Goal: Communication & Community: Answer question/provide support

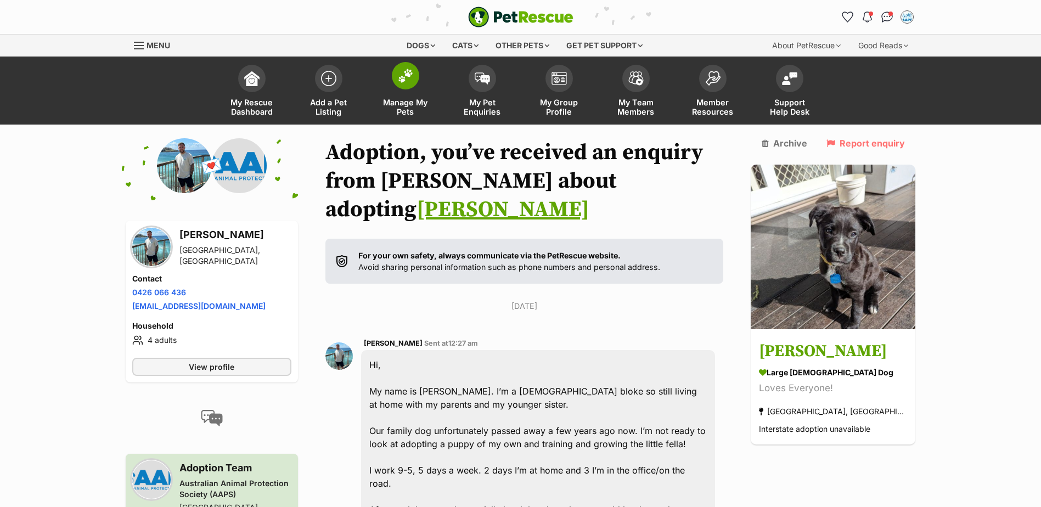
click at [398, 77] on img at bounding box center [405, 76] width 15 height 14
click at [481, 88] on span at bounding box center [482, 75] width 27 height 27
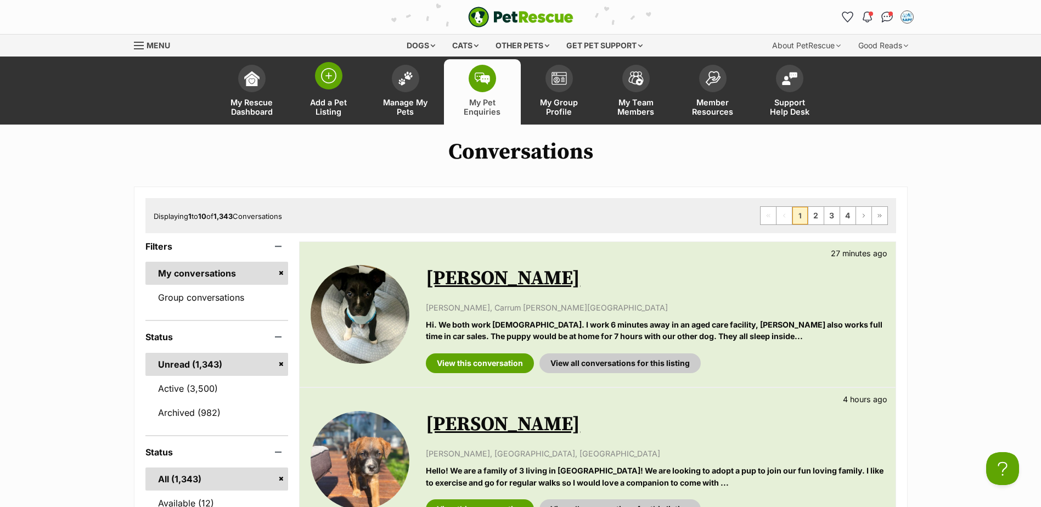
click at [339, 83] on span at bounding box center [328, 75] width 27 height 27
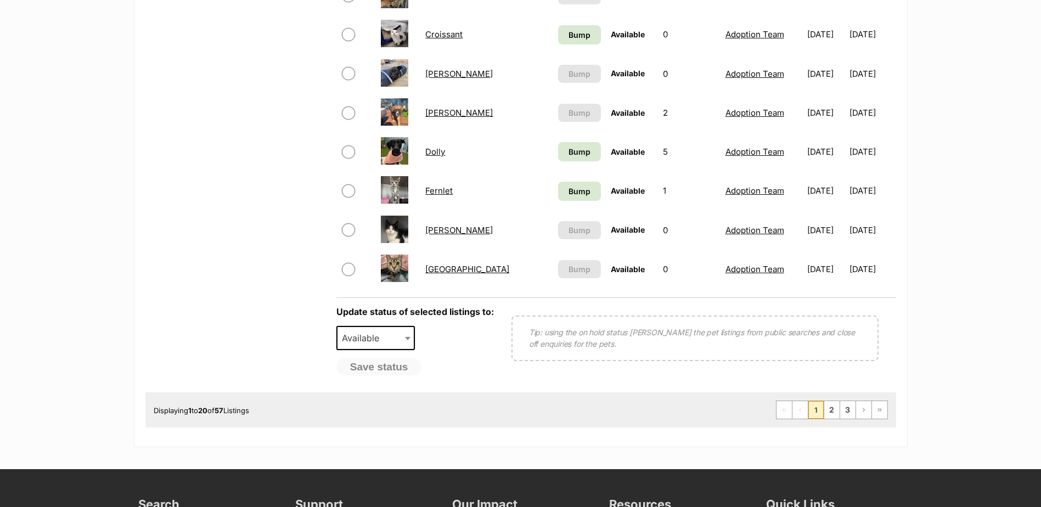
scroll to position [823, 0]
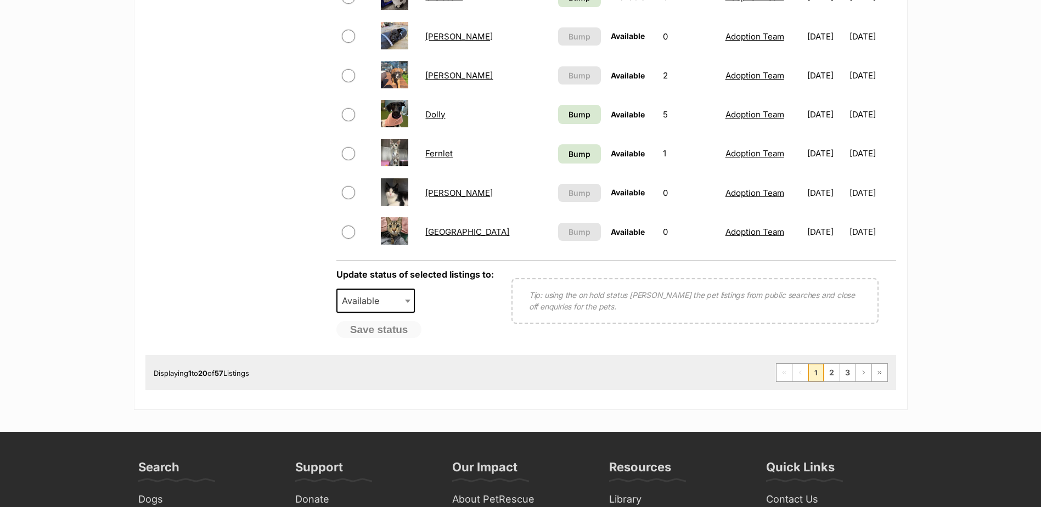
click at [434, 154] on link "Fernlet" at bounding box center [438, 153] width 27 height 10
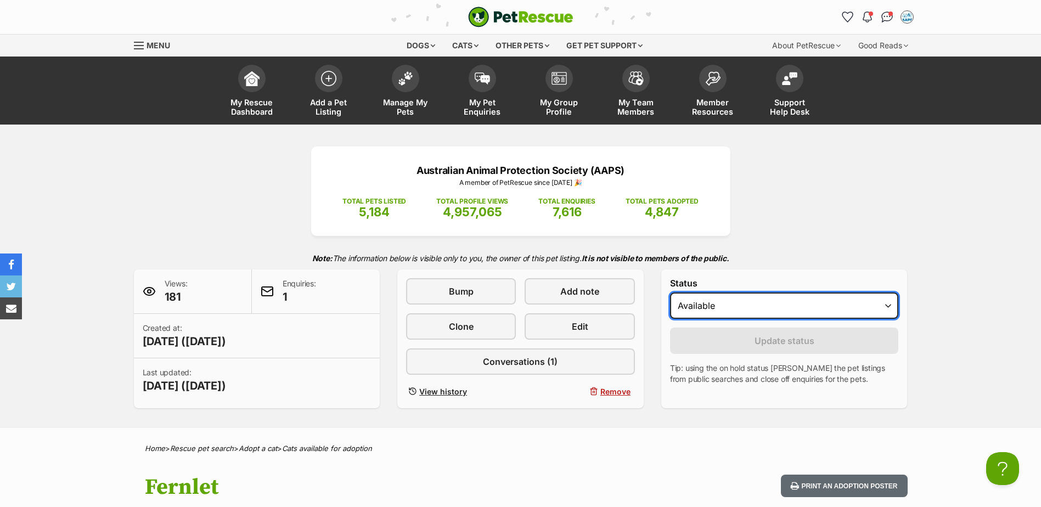
drag, startPoint x: 888, startPoint y: 305, endPoint x: 871, endPoint y: 318, distance: 21.9
click at [888, 305] on select "Draft - not available as listing has enquires Available On hold Adopted" at bounding box center [784, 305] width 229 height 26
select select "rehomed"
click at [670, 292] on select "Draft - not available as listing has enquires Available On hold Adopted" at bounding box center [784, 305] width 229 height 26
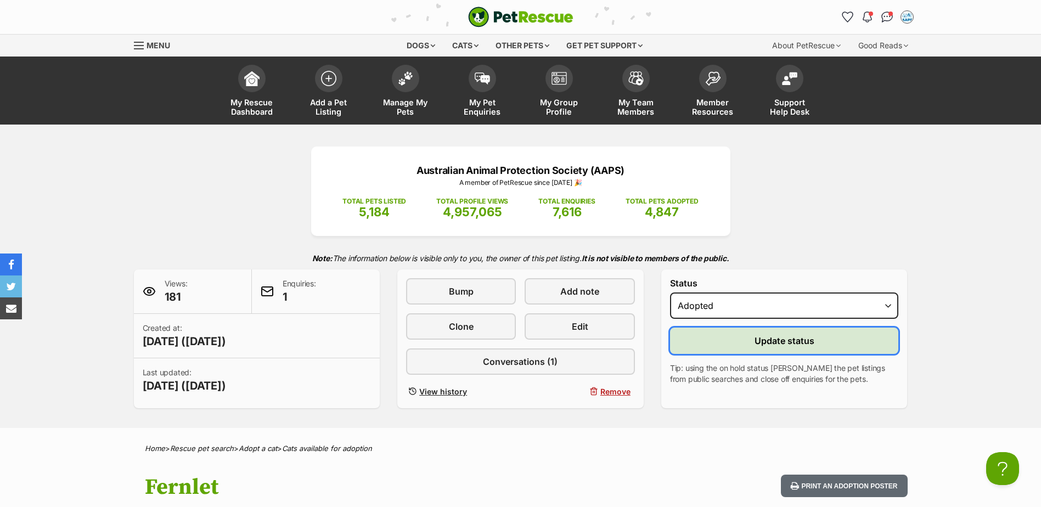
click at [758, 345] on span "Update status" at bounding box center [784, 340] width 60 height 13
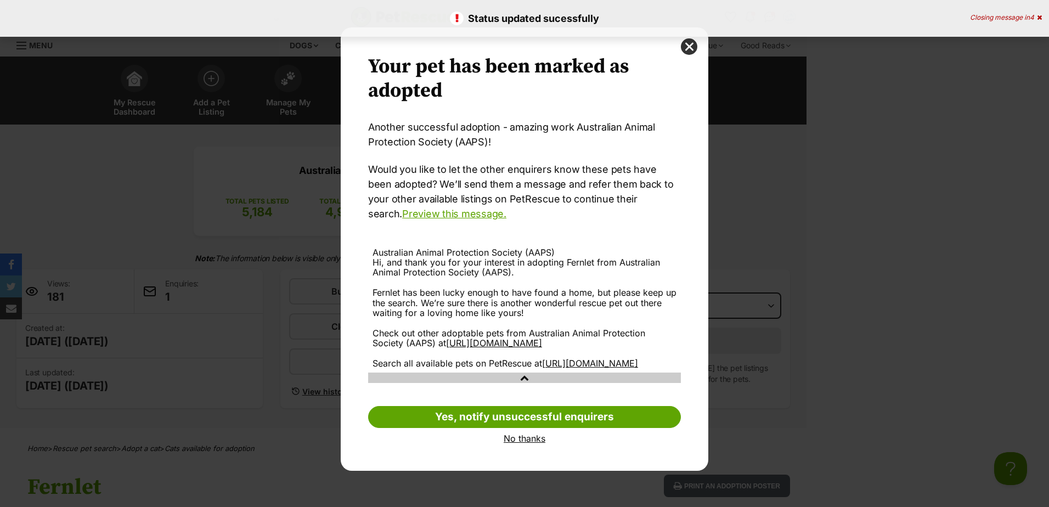
click at [521, 443] on link "No thanks" at bounding box center [524, 438] width 313 height 10
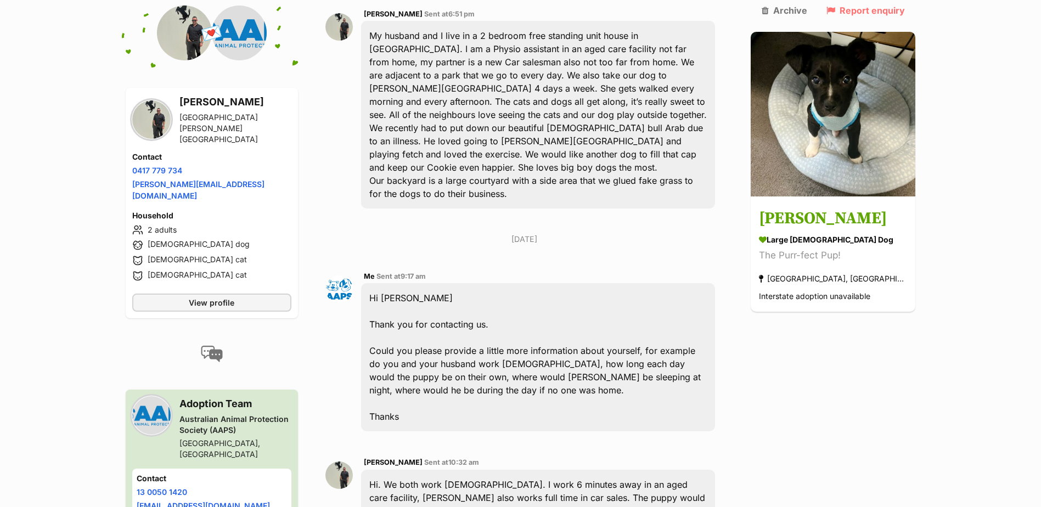
scroll to position [494, 0]
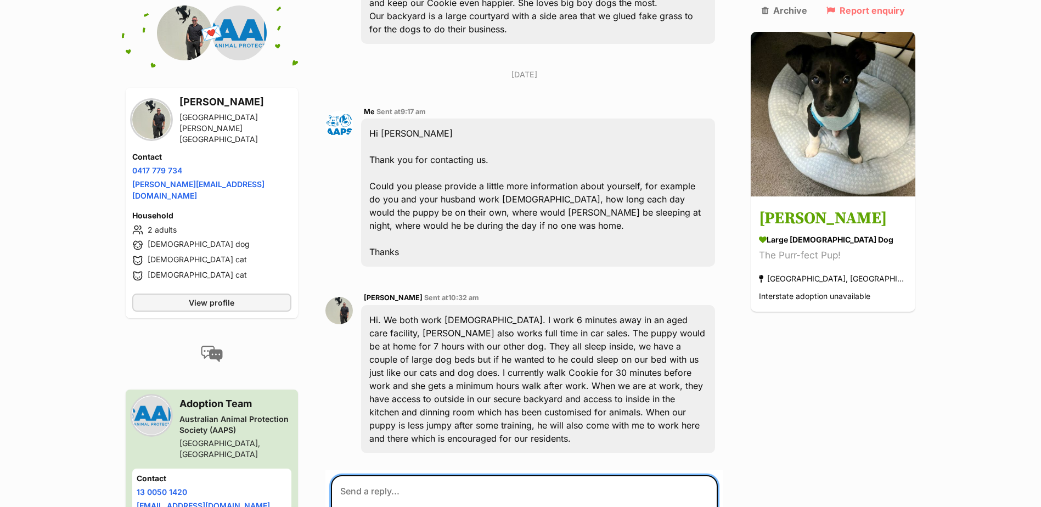
click at [412, 475] on textarea at bounding box center [524, 508] width 387 height 66
type textarea "h"
paste textarea "Puppies require a great deal of care, attention, and company – especially in th…"
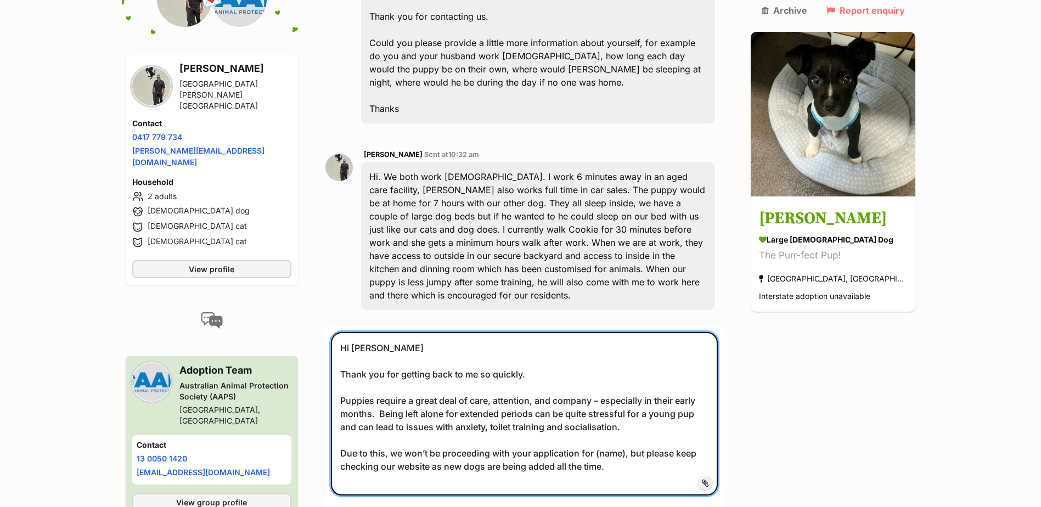
scroll to position [658, 0]
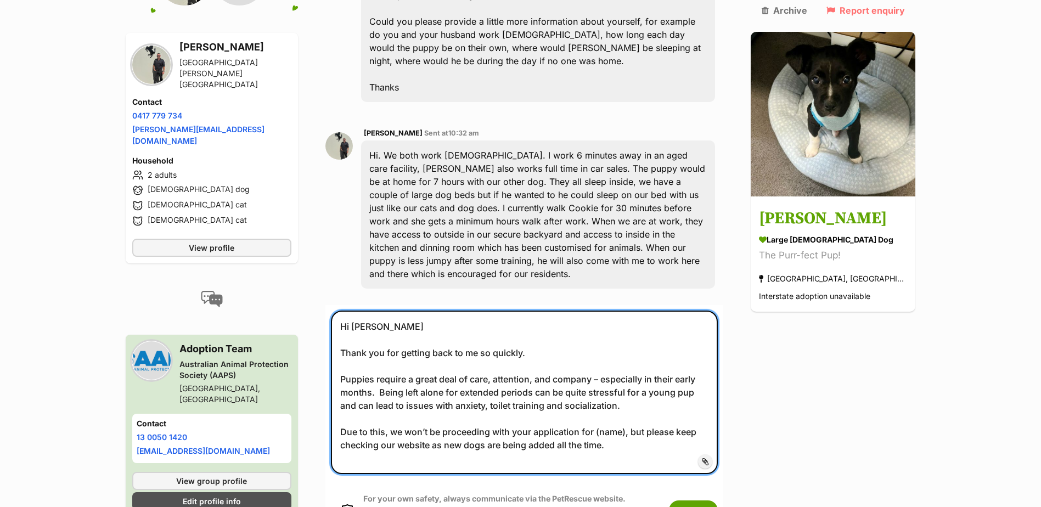
click at [619, 377] on textarea "Hi [PERSON_NAME] Thank you for getting back to me so quickly. Puppies require a…" at bounding box center [524, 393] width 387 height 164
click at [620, 395] on textarea "Hi [PERSON_NAME] Thank you for getting back to me so quickly. Puppies require a…" at bounding box center [524, 393] width 387 height 164
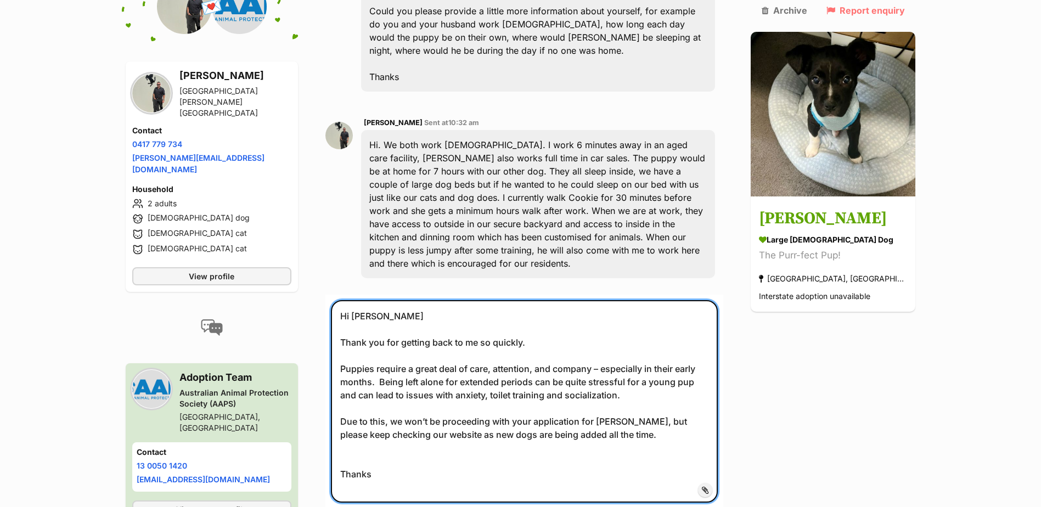
scroll to position [768, 0]
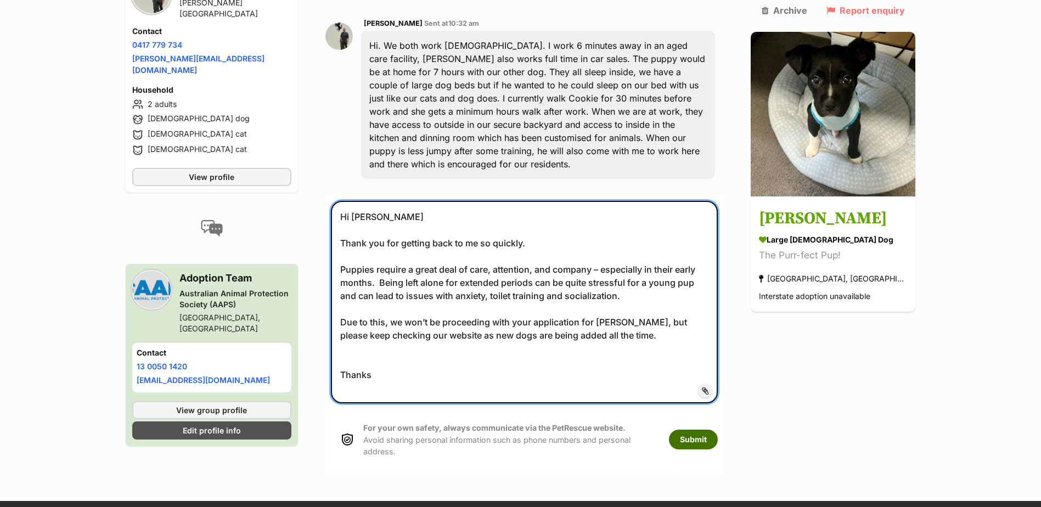
type textarea "Hi [PERSON_NAME] Thank you for getting back to me so quickly. Puppies require a…"
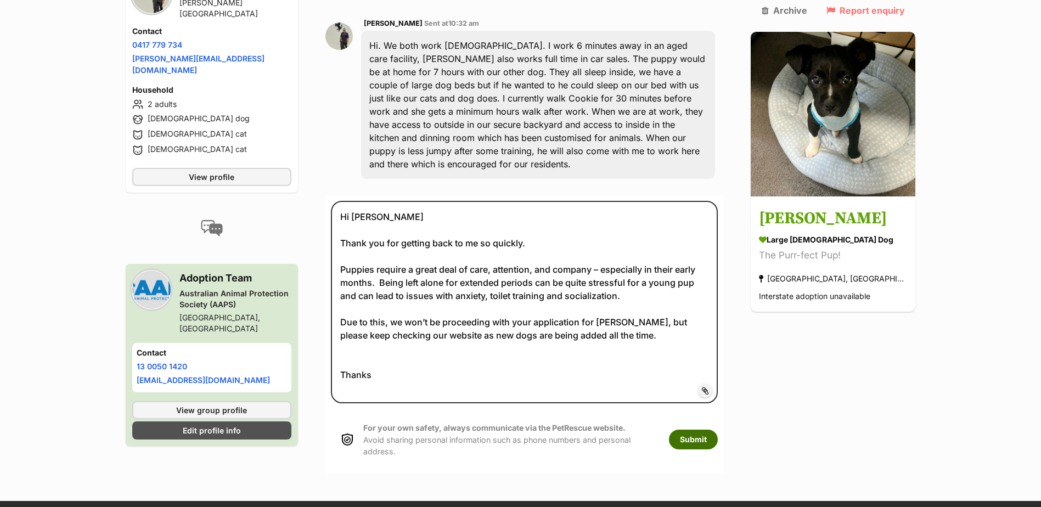
click at [718, 430] on button "Submit" at bounding box center [693, 440] width 49 height 20
